Goal: Task Accomplishment & Management: Manage account settings

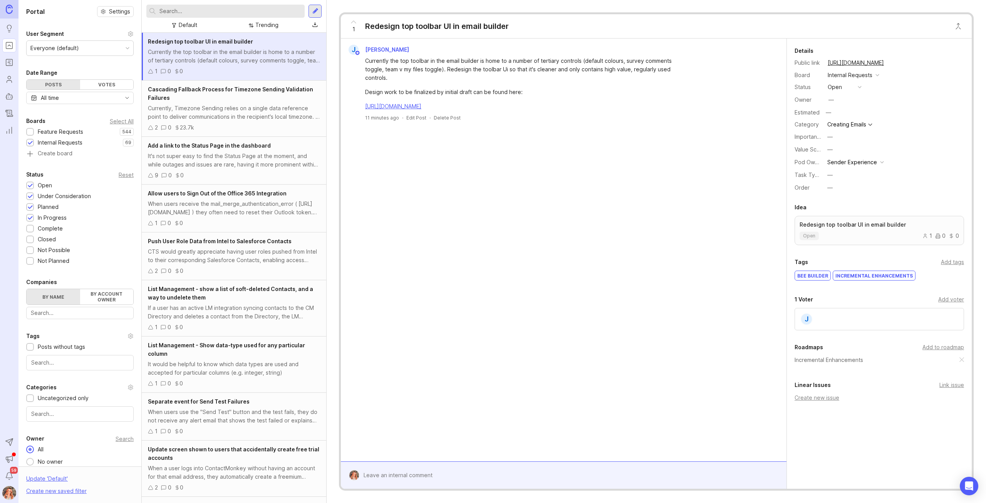
click at [897, 62] on button "copy icon" at bounding box center [891, 62] width 11 height 11
click at [190, 13] on input "text" at bounding box center [230, 11] width 142 height 8
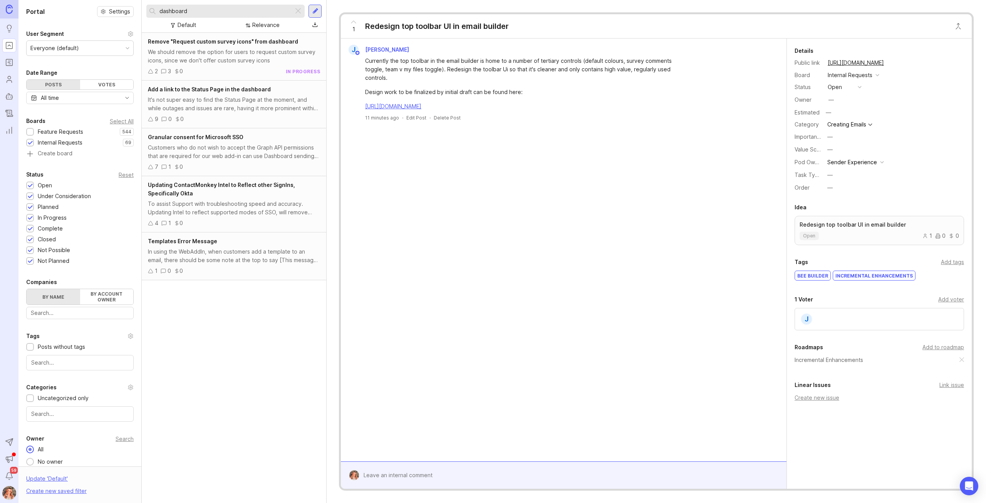
type input "dashboard"
click at [31, 129] on div at bounding box center [30, 132] width 5 height 6
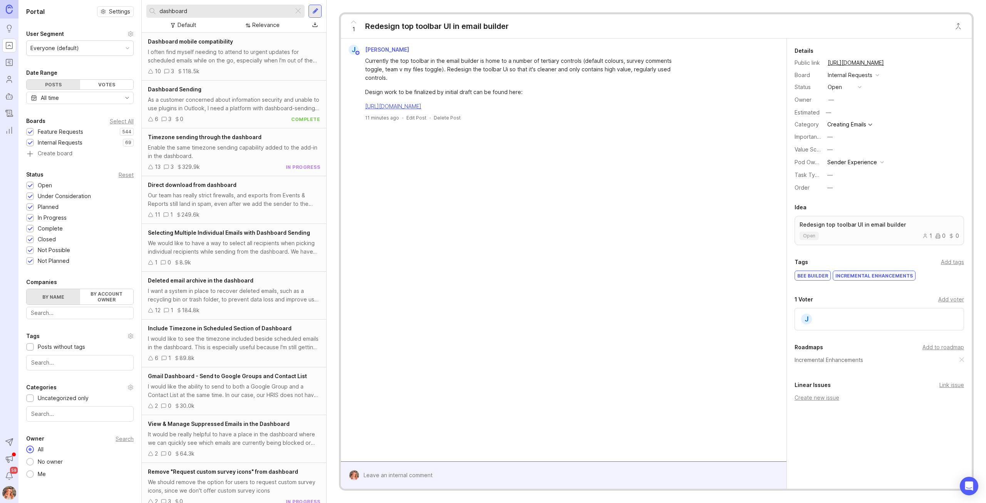
click at [31, 130] on div at bounding box center [30, 132] width 5 height 6
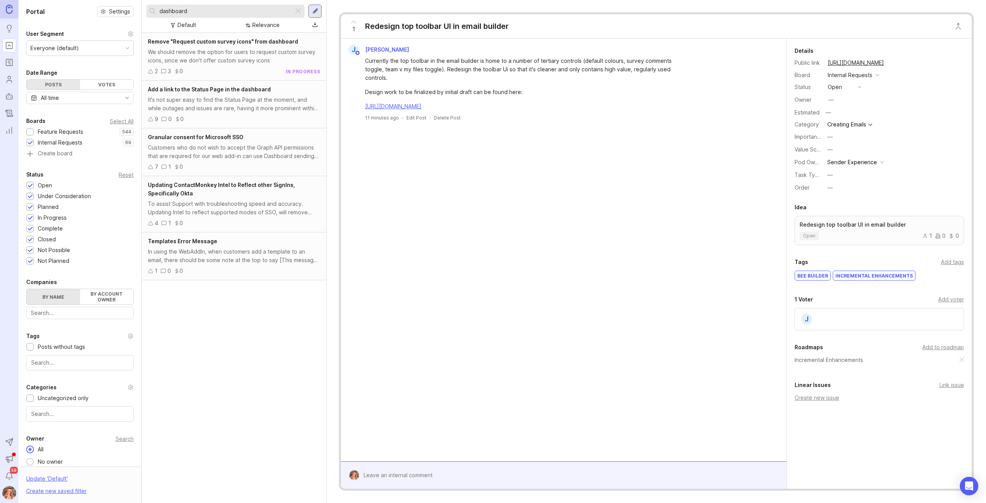
click at [185, 57] on div "We should remove the option for users to request custom survey icons, since we …" at bounding box center [234, 56] width 172 height 17
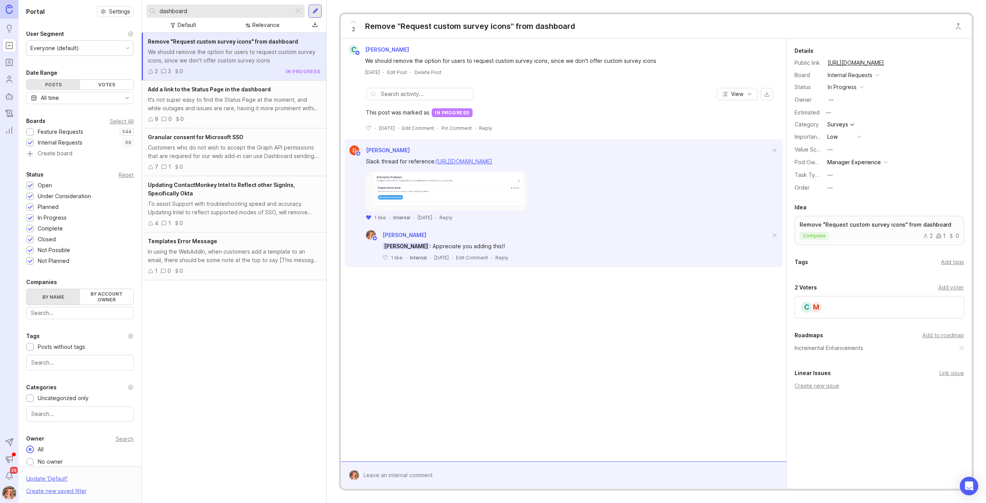
click at [833, 90] on div "in progress" at bounding box center [842, 87] width 29 height 8
click at [839, 154] on div "complete" at bounding box center [843, 157] width 29 height 7
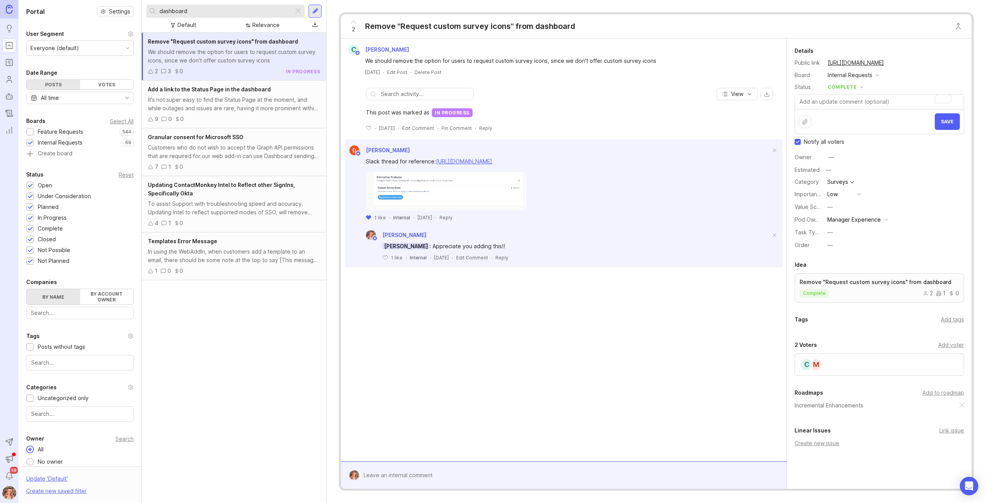
click at [949, 121] on button "Save" at bounding box center [947, 121] width 25 height 17
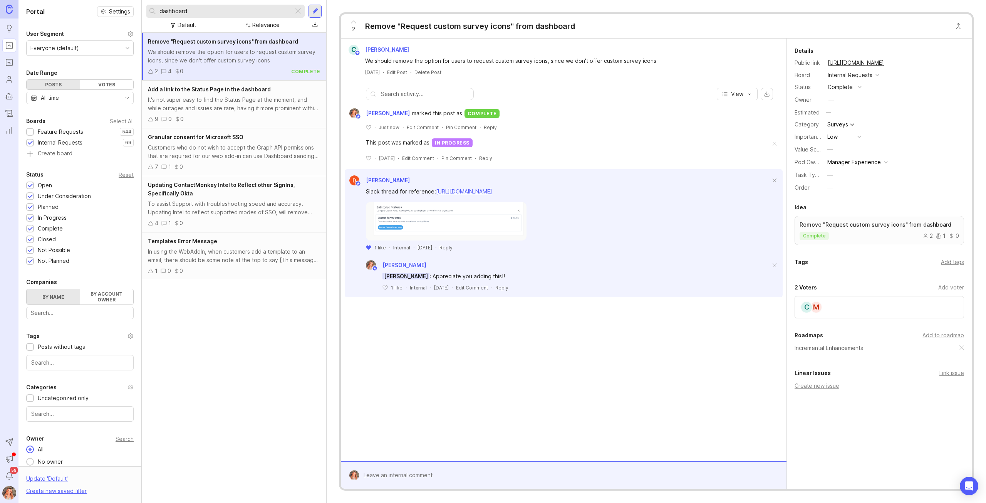
drag, startPoint x: 30, startPoint y: 128, endPoint x: 325, endPoint y: 70, distance: 300.6
click at [30, 128] on div at bounding box center [30, 132] width 8 height 8
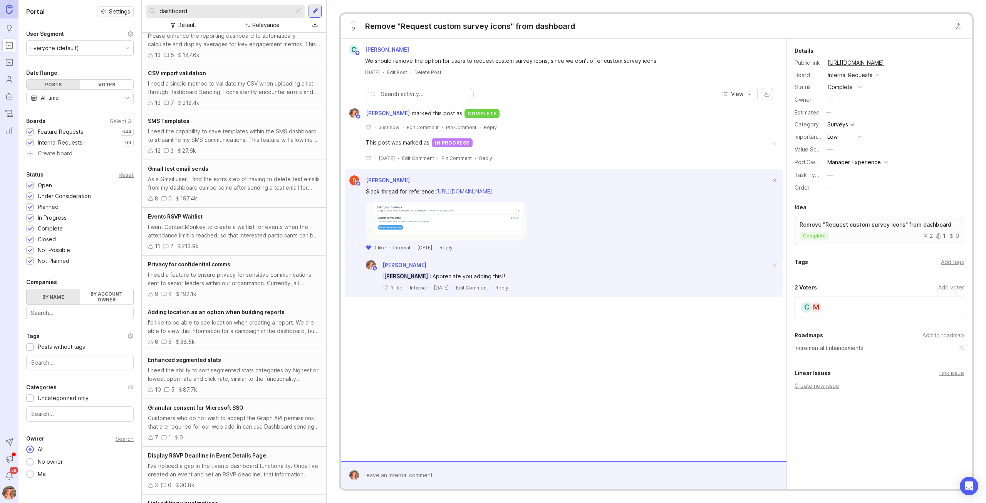
scroll to position [733, 0]
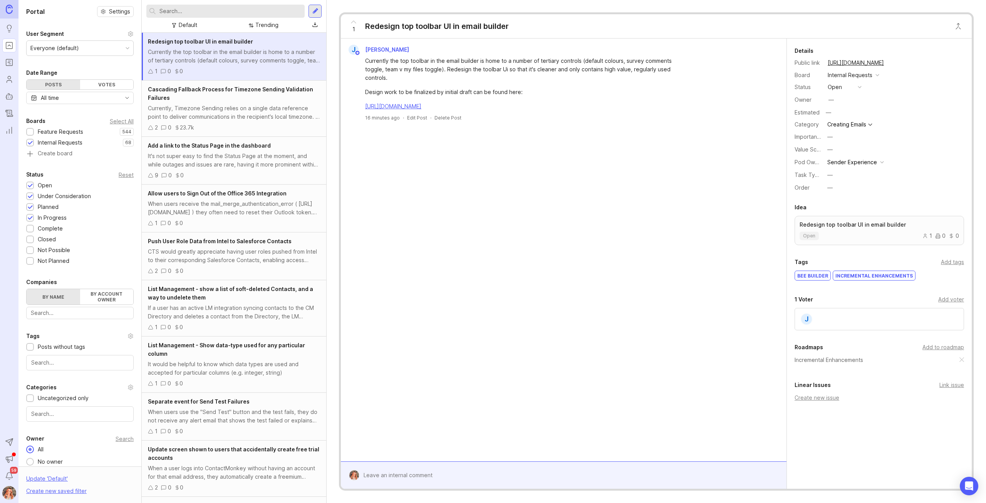
click at [897, 62] on button "copy icon" at bounding box center [891, 62] width 11 height 11
